Goal: Task Accomplishment & Management: Complete application form

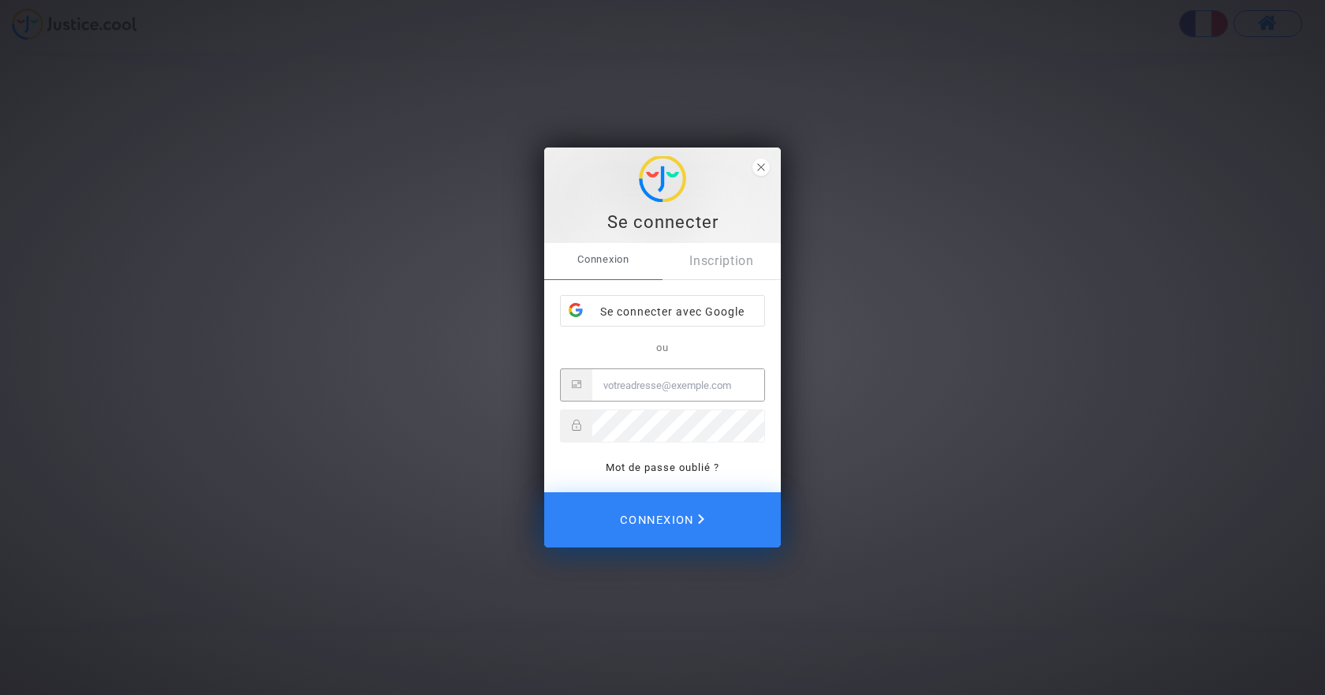
type input "[PERSON_NAME][EMAIL_ADDRESS][DOMAIN_NAME]"
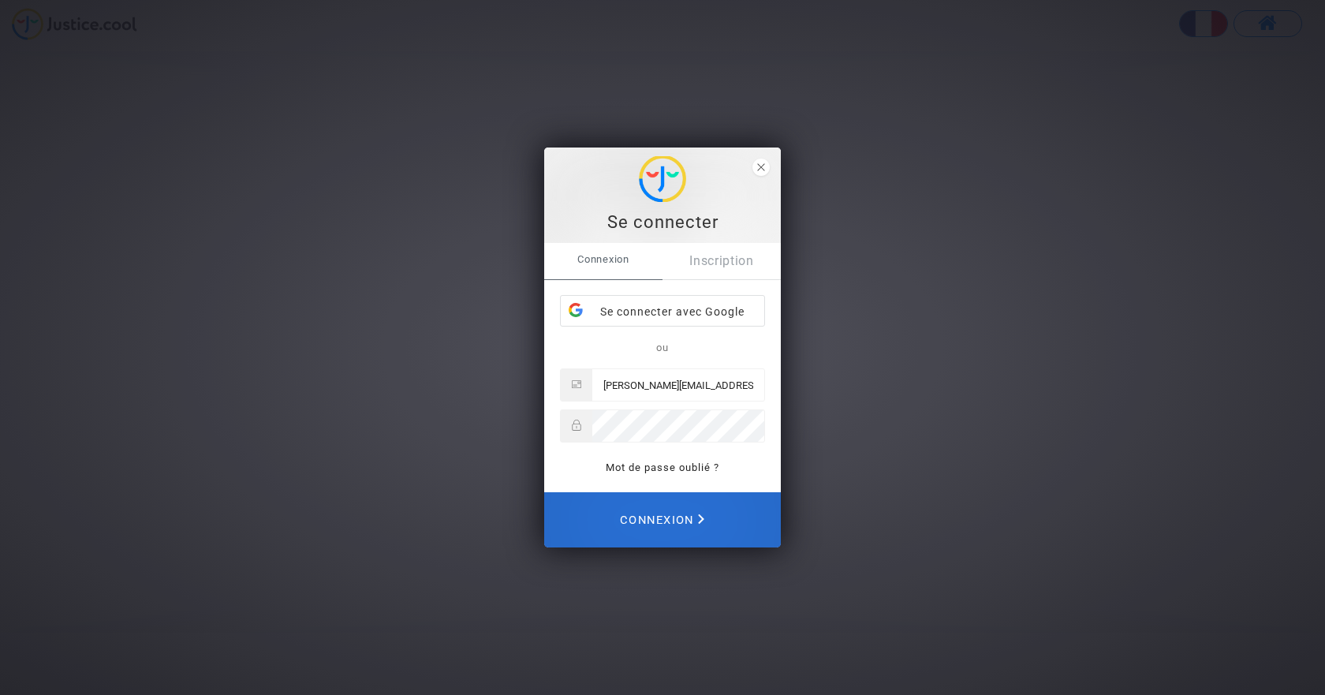
click at [651, 524] on span "Connexion" at bounding box center [662, 519] width 84 height 35
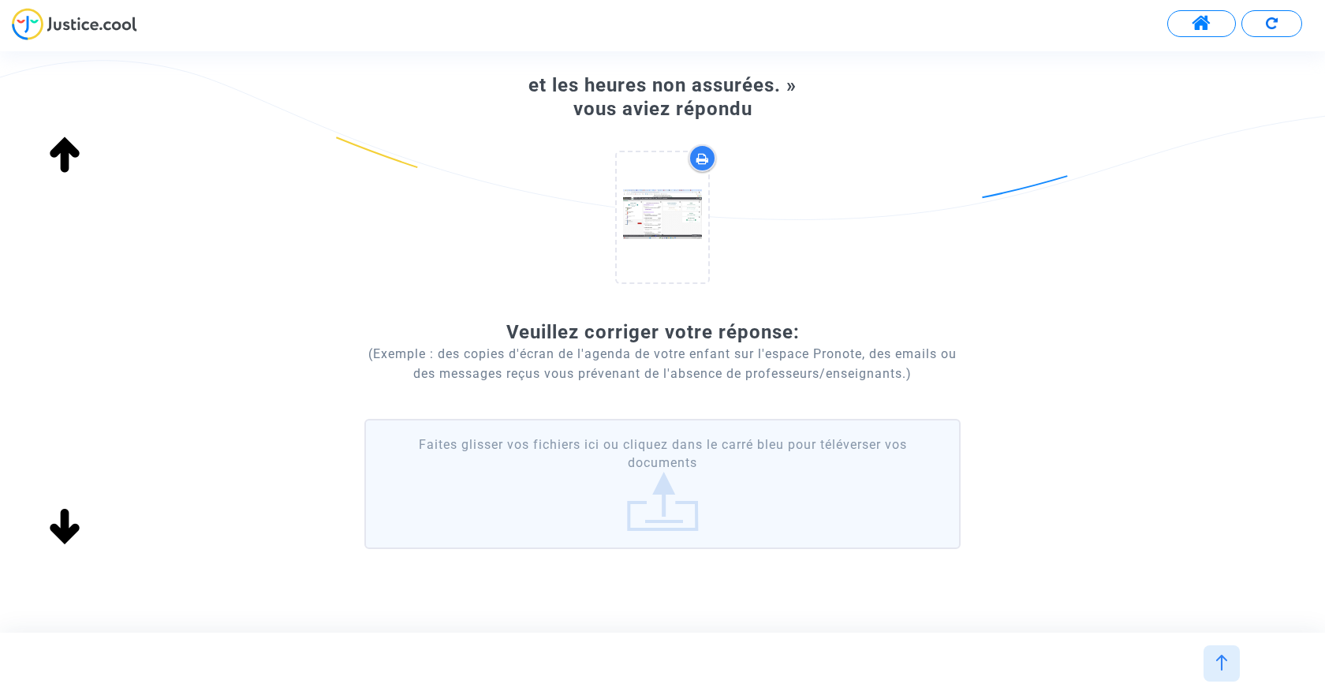
scroll to position [158, 0]
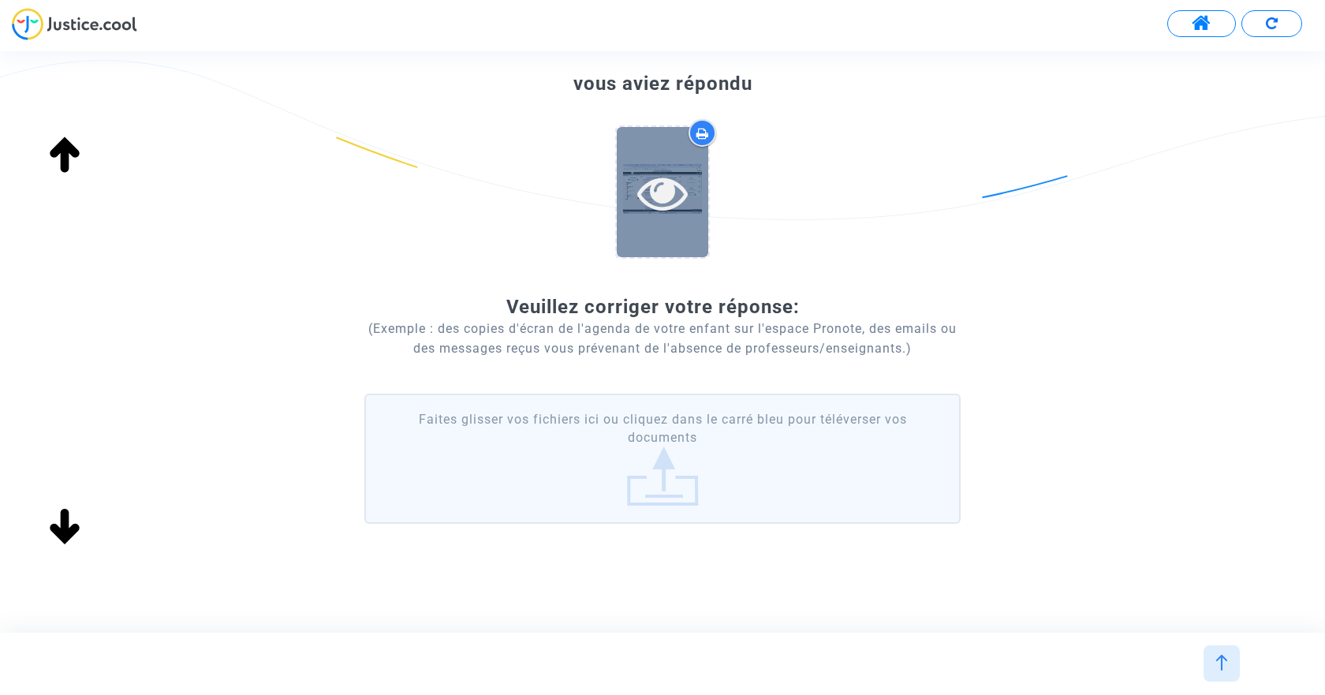
click at [673, 196] on icon at bounding box center [662, 192] width 51 height 50
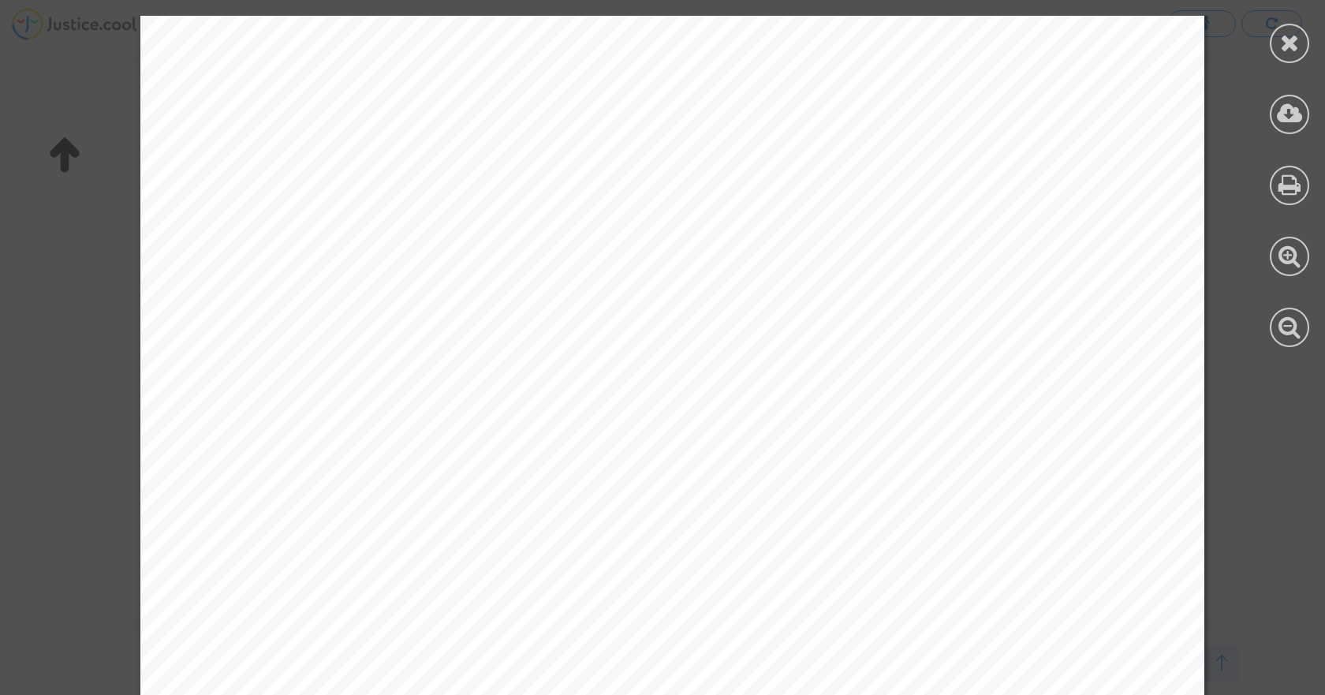
scroll to position [0, 0]
click at [1290, 44] on icon at bounding box center [1290, 43] width 20 height 24
